Goal: Task Accomplishment & Management: Manage account settings

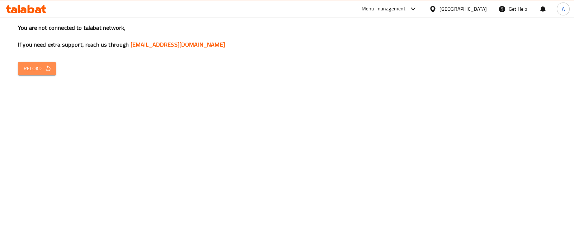
click at [37, 69] on span "Reload" at bounding box center [37, 68] width 27 height 9
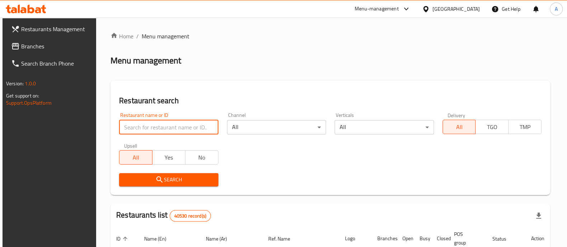
click at [183, 132] on input "search" at bounding box center [168, 127] width 99 height 14
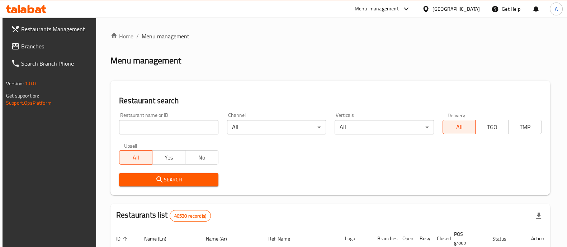
click at [459, 7] on div "[GEOGRAPHIC_DATA]" at bounding box center [456, 9] width 47 height 8
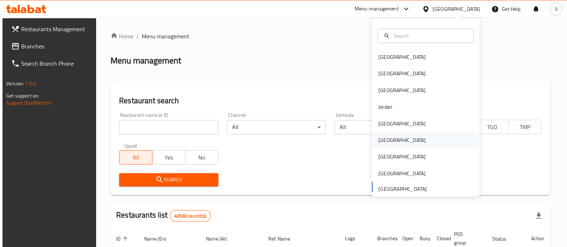
click at [380, 140] on div "[GEOGRAPHIC_DATA]" at bounding box center [401, 140] width 47 height 8
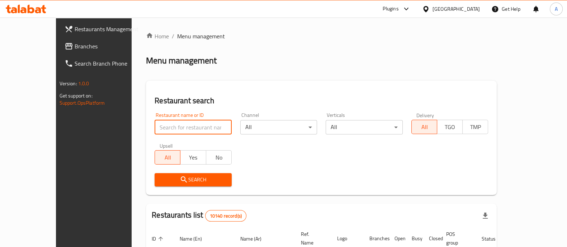
click at [155, 129] on input "search" at bounding box center [193, 127] width 77 height 14
paste input "467"
type input "467"
click button "Search" at bounding box center [193, 179] width 77 height 13
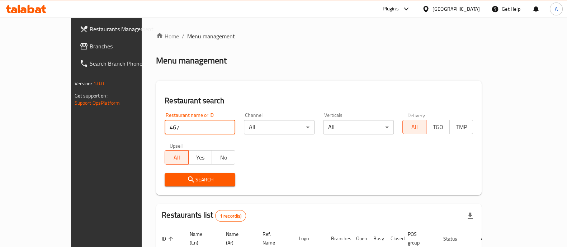
scroll to position [58, 0]
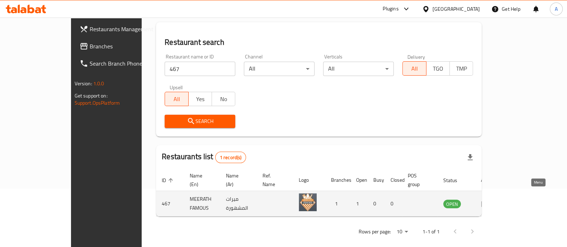
click at [488, 203] on icon "enhanced table" at bounding box center [487, 204] width 3 height 3
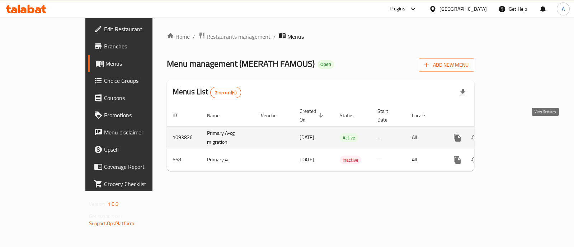
click at [513, 133] on icon "enhanced table" at bounding box center [509, 137] width 9 height 9
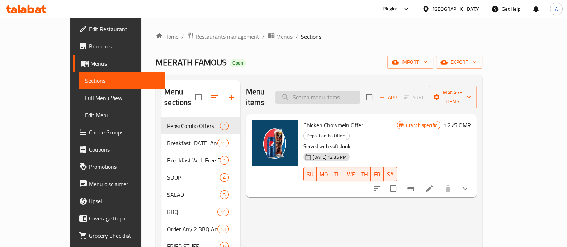
click at [328, 92] on input "search" at bounding box center [317, 97] width 85 height 13
paste input "Pepsi"
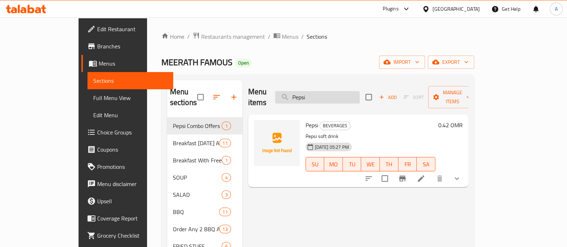
click at [330, 93] on input "Pepsi" at bounding box center [317, 97] width 85 height 13
paste input "[PERSON_NAME]"
type input "[PERSON_NAME]"
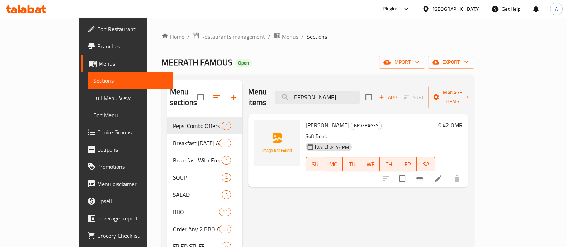
click at [472, 10] on div "[GEOGRAPHIC_DATA]" at bounding box center [456, 9] width 47 height 8
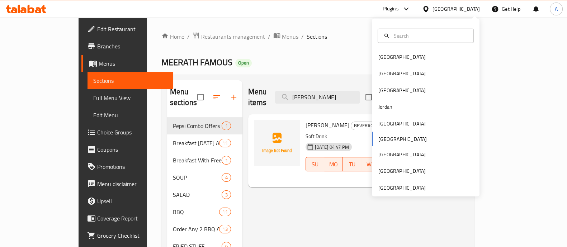
click at [399, 193] on div "[GEOGRAPHIC_DATA] [GEOGRAPHIC_DATA] [GEOGRAPHIC_DATA] [GEOGRAPHIC_DATA] [GEOGRA…" at bounding box center [426, 108] width 108 height 178
click at [396, 188] on div "[GEOGRAPHIC_DATA]" at bounding box center [401, 188] width 47 height 8
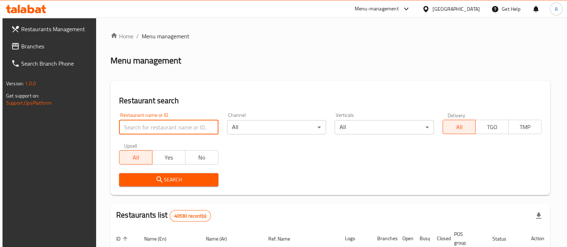
click at [195, 122] on input "search" at bounding box center [168, 127] width 99 height 14
paste input "1300"
type input "1300"
click button "Search" at bounding box center [168, 179] width 99 height 13
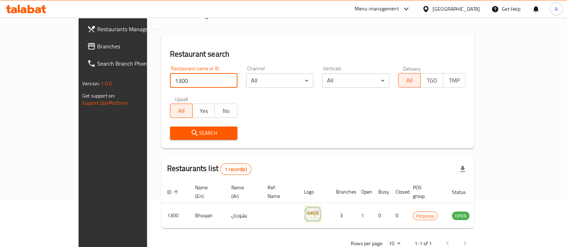
scroll to position [58, 0]
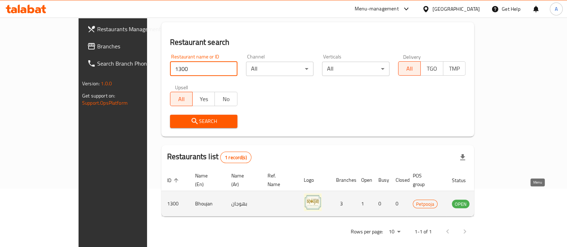
click at [498, 199] on icon "enhanced table" at bounding box center [494, 203] width 9 height 9
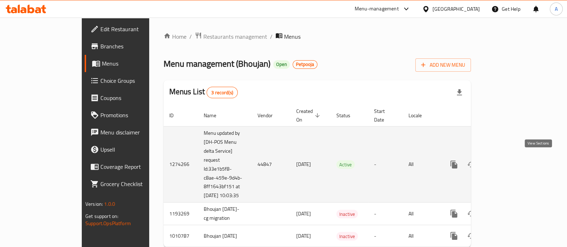
click at [510, 161] on icon "enhanced table" at bounding box center [505, 164] width 9 height 9
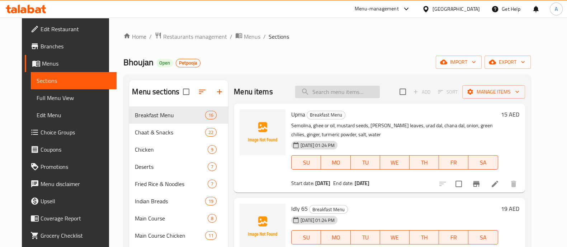
click at [370, 90] on input "search" at bounding box center [337, 92] width 85 height 13
paste input "Chicken Tikka"
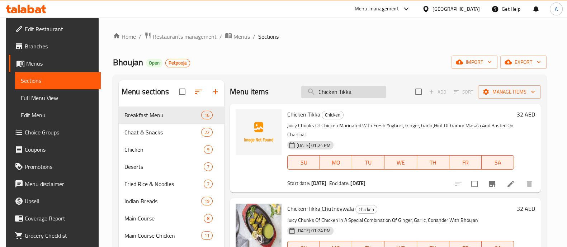
click at [334, 91] on input "Chicken Tikka" at bounding box center [343, 92] width 85 height 13
paste input "Fresh Orange Juice"
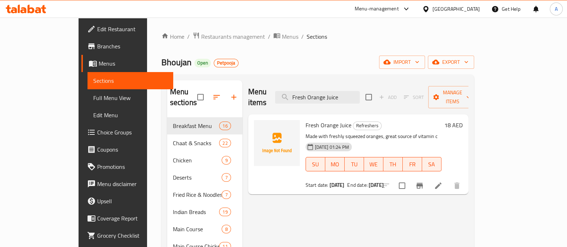
type input "Fresh Orange Juice"
click at [453, 11] on div "[GEOGRAPHIC_DATA]" at bounding box center [456, 9] width 47 height 8
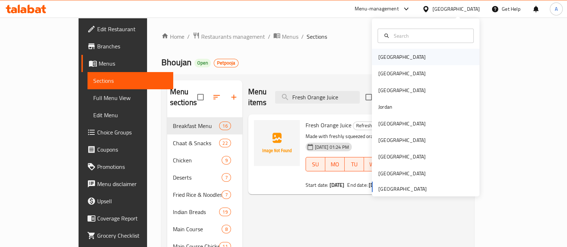
click at [404, 60] on div "[GEOGRAPHIC_DATA]" at bounding box center [426, 57] width 108 height 16
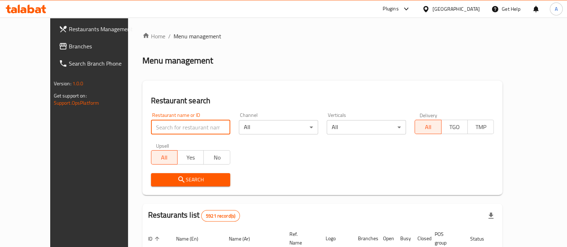
click at [161, 124] on input "search" at bounding box center [190, 127] width 79 height 14
paste input "2692"
type input "2692"
click button "Search" at bounding box center [190, 179] width 79 height 13
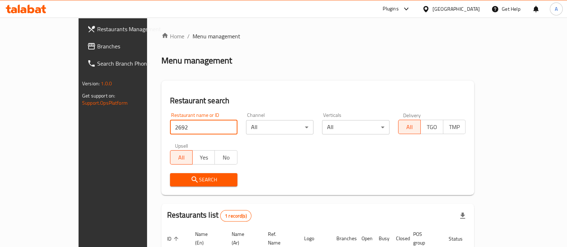
scroll to position [58, 0]
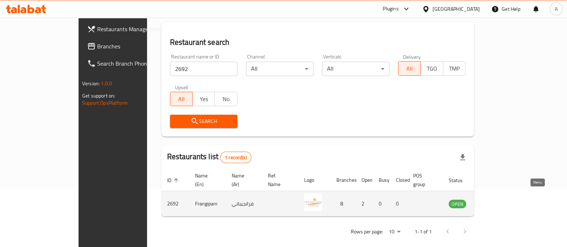
click at [495, 199] on icon "enhanced table" at bounding box center [490, 203] width 9 height 9
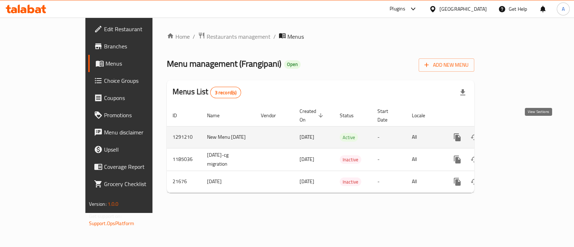
click at [513, 133] on icon "enhanced table" at bounding box center [509, 137] width 9 height 9
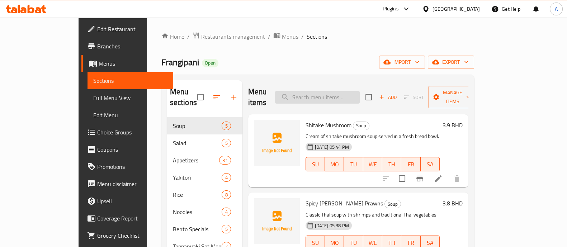
click at [352, 93] on input "search" at bounding box center [317, 97] width 85 height 13
paste input "Fresh Orange Juice"
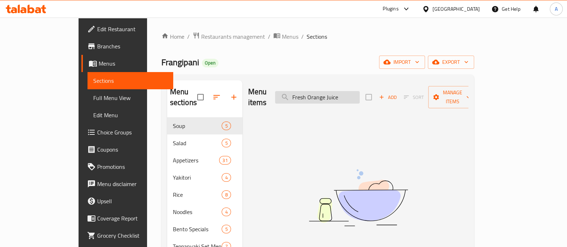
click at [344, 91] on input "Fresh Orange Juice" at bounding box center [317, 97] width 85 height 13
paste input "Hot Chocolat"
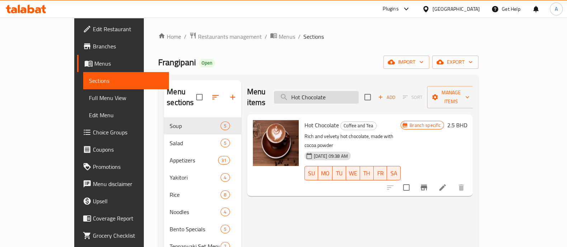
click at [335, 92] on input "Hot Chocolate" at bounding box center [316, 97] width 85 height 13
paste input "Orang"
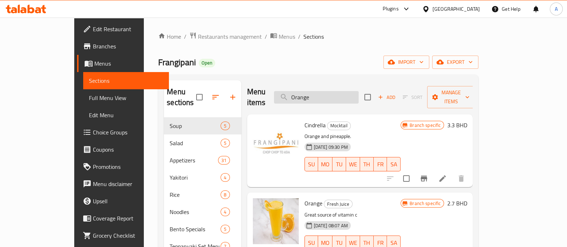
click at [334, 92] on input "Orange" at bounding box center [316, 97] width 85 height 13
paste input "Soft Drinks"
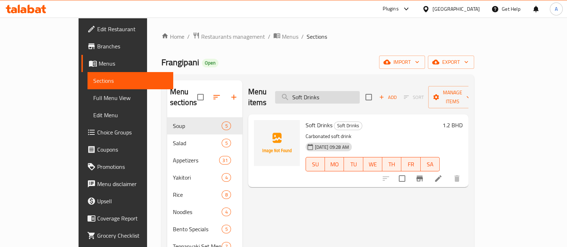
click at [331, 91] on input "Soft Drinks" at bounding box center [317, 97] width 85 height 13
paste input "Cappuccino"
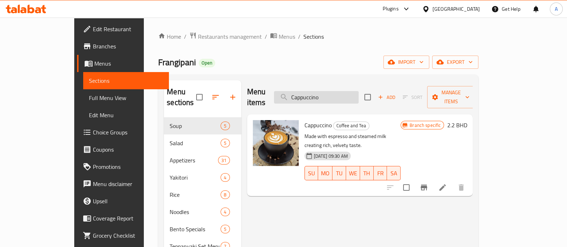
click at [337, 91] on input "Cappuccino" at bounding box center [316, 97] width 85 height 13
paste input "Watermelon"
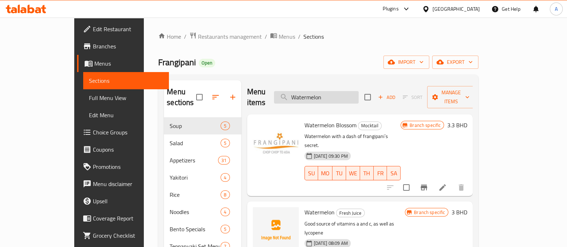
click at [327, 98] on input "Watermelon" at bounding box center [316, 97] width 85 height 13
paste input "Passion Fruit Mojito"
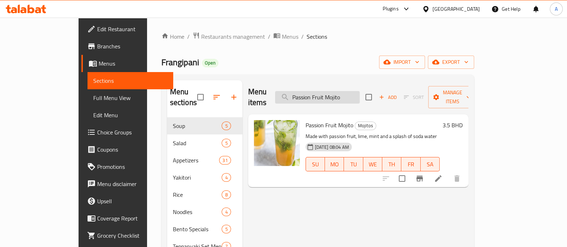
click at [359, 92] on input "Passion Fruit Mojito" at bounding box center [317, 97] width 85 height 13
paste input "Lemon with Mint"
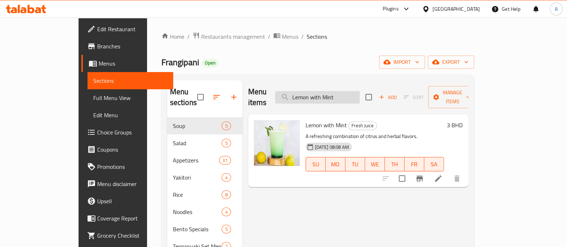
click at [345, 91] on input "Lemon with Mint" at bounding box center [317, 97] width 85 height 13
paste input "Americano"
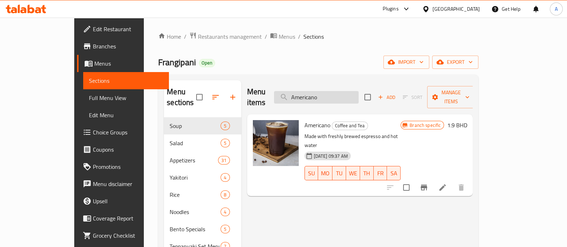
click at [328, 91] on input "Americano" at bounding box center [316, 97] width 85 height 13
paste input "[PERSON_NAME]"
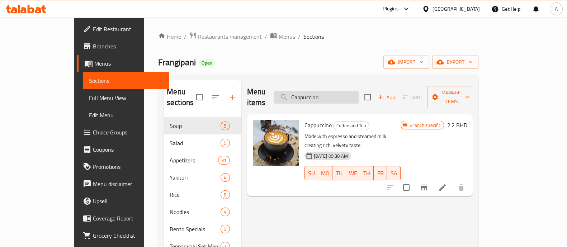
click at [344, 96] on input "Cappuccino" at bounding box center [316, 97] width 85 height 13
paste input "Soft Drinks"
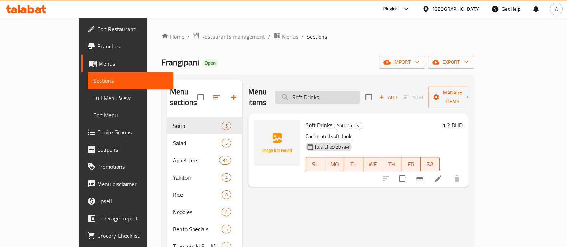
click at [347, 91] on input "Soft Drinks" at bounding box center [317, 97] width 85 height 13
paste input "Orange"
type input "Orange"
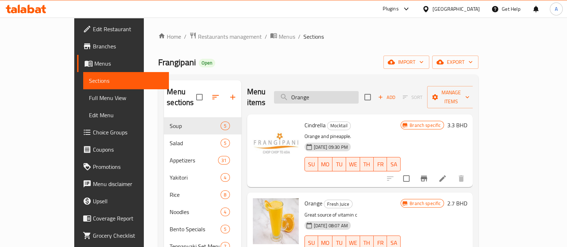
click at [346, 91] on input "Orange" at bounding box center [316, 97] width 85 height 13
